Goal: Task Accomplishment & Management: Manage account settings

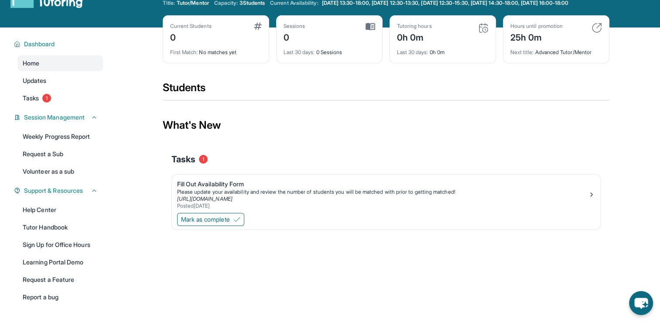
scroll to position [44, 0]
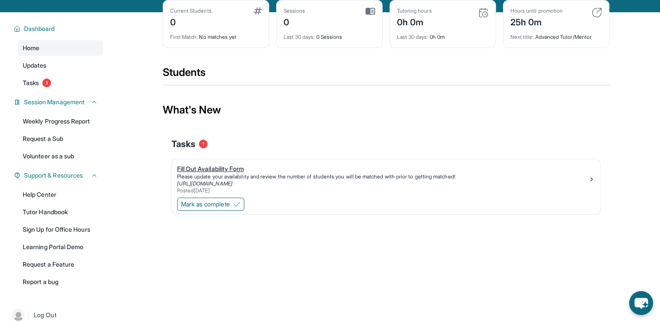
click at [240, 173] on div "Fill Out Availability Form" at bounding box center [382, 168] width 411 height 9
click at [33, 87] on span "Tasks" at bounding box center [31, 82] width 16 height 9
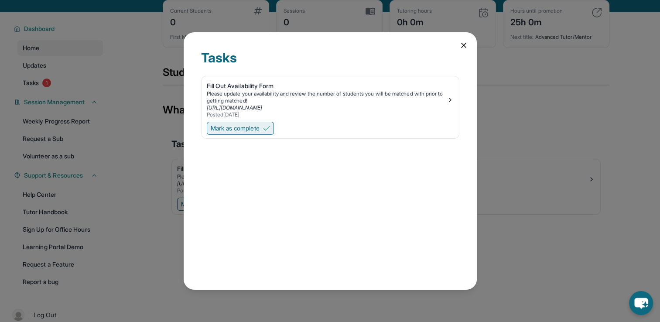
click at [262, 130] on button "Mark as complete" at bounding box center [240, 128] width 67 height 13
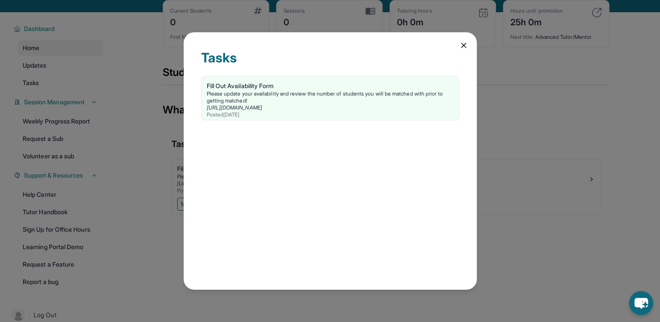
click at [462, 48] on icon at bounding box center [463, 45] width 9 height 9
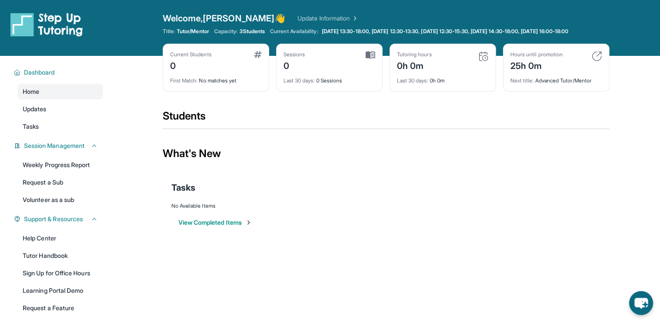
click at [206, 227] on button "View Completed Items" at bounding box center [215, 222] width 74 height 9
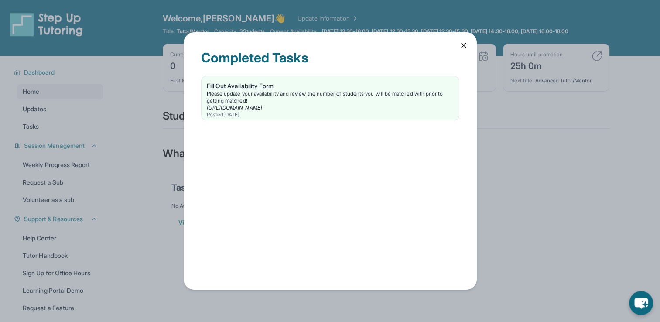
click at [339, 100] on div "Please update your availability and review the number of students you will be m…" at bounding box center [330, 97] width 247 height 14
click at [460, 48] on icon at bounding box center [463, 45] width 9 height 9
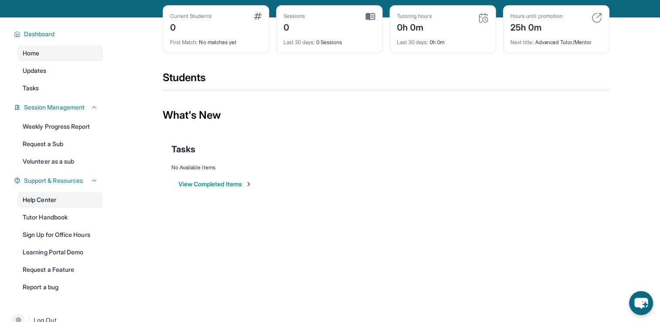
scroll to position [19, 0]
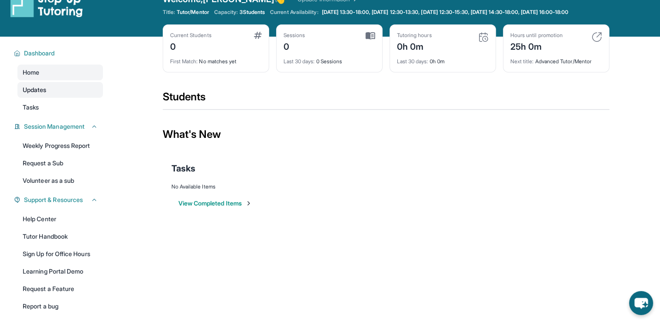
click at [68, 98] on link "Updates" at bounding box center [59, 90] width 85 height 16
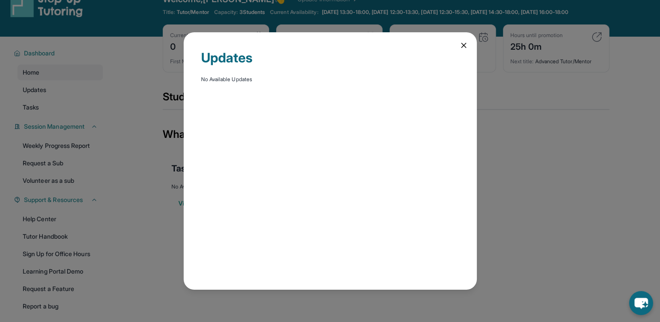
click at [467, 44] on icon at bounding box center [463, 45] width 9 height 9
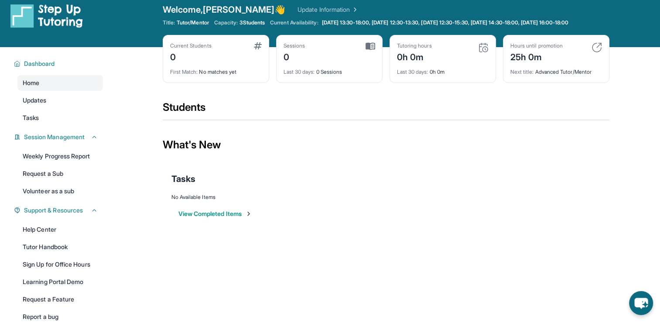
scroll to position [0, 0]
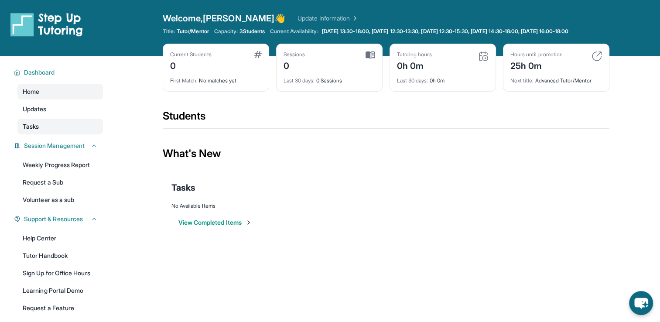
click at [61, 133] on link "Tasks" at bounding box center [59, 127] width 85 height 16
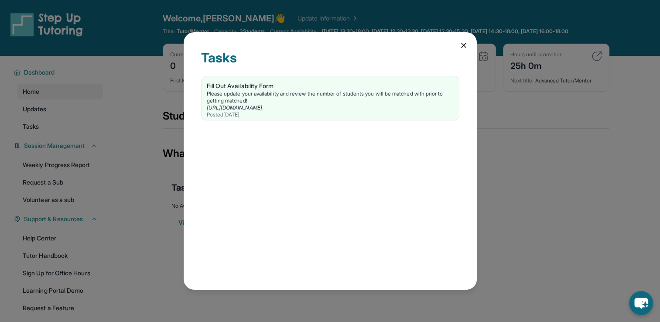
click at [462, 45] on icon at bounding box center [463, 45] width 9 height 9
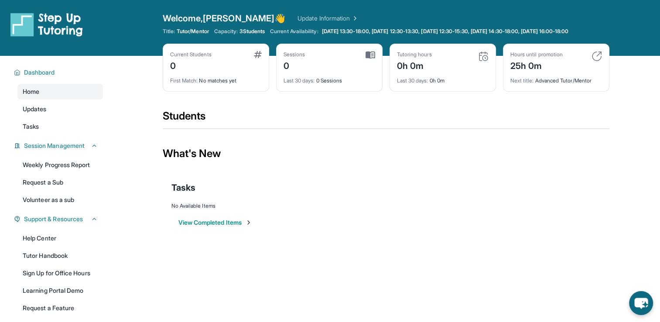
click at [297, 20] on link "Update Information" at bounding box center [327, 18] width 61 height 9
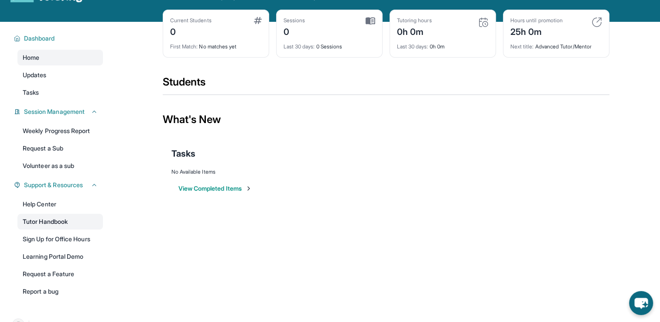
scroll to position [19, 0]
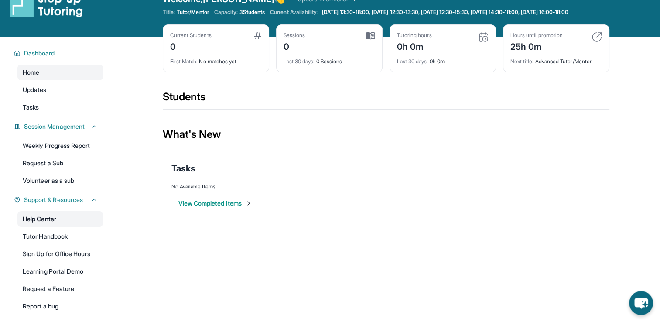
click at [58, 221] on link "Help Center" at bounding box center [59, 219] width 85 height 16
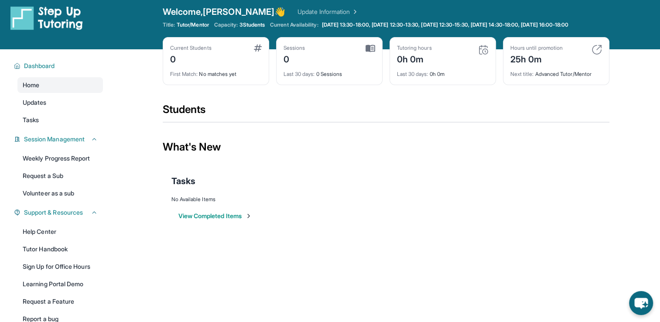
scroll to position [0, 0]
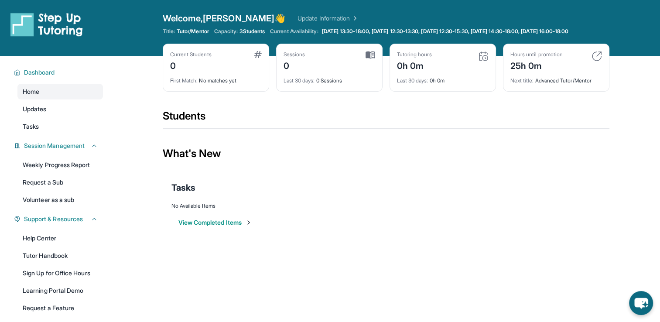
click at [595, 61] on img at bounding box center [596, 56] width 10 height 10
drag, startPoint x: 532, startPoint y: 88, endPoint x: 589, endPoint y: 91, distance: 56.8
click at [589, 91] on div "Hours until promotion 25h 0m Next title : Advanced Tutor/Mentor" at bounding box center [556, 68] width 106 height 48
drag, startPoint x: 589, startPoint y: 91, endPoint x: 541, endPoint y: 129, distance: 61.4
click at [541, 128] on div "Students" at bounding box center [386, 118] width 446 height 19
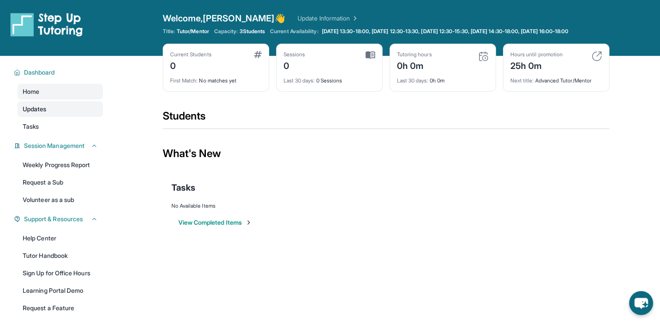
click at [89, 115] on link "Updates" at bounding box center [59, 109] width 85 height 16
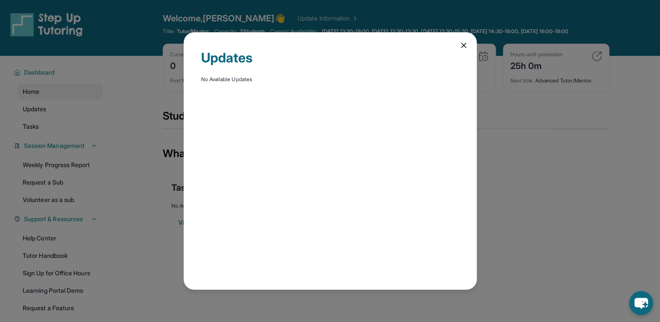
click at [462, 46] on icon at bounding box center [463, 45] width 4 height 4
